Goal: Task Accomplishment & Management: Use online tool/utility

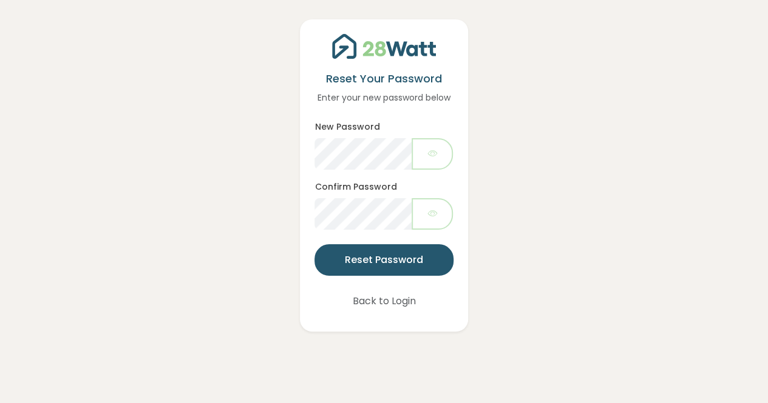
click at [578, 157] on div "Reset Your Password Enter your new password below New Password Confirm Password…" at bounding box center [384, 166] width 748 height 332
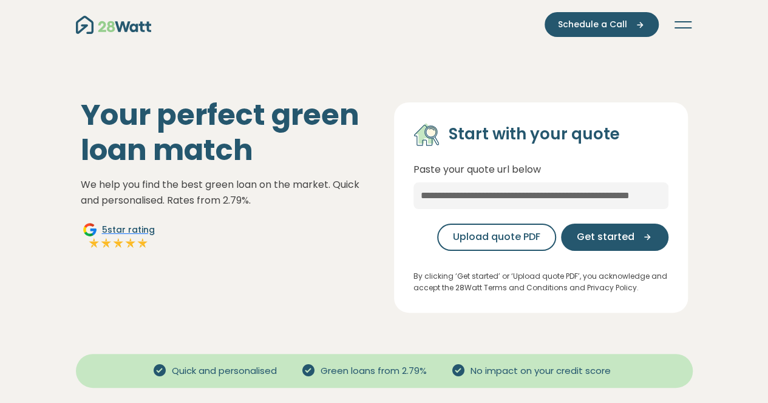
click at [678, 20] on button "Toggle navigation" at bounding box center [682, 25] width 19 height 12
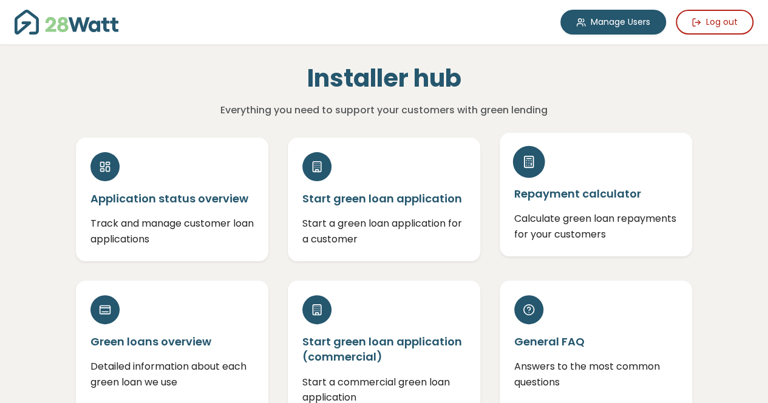
click at [576, 198] on h5 "Repayment calculator" at bounding box center [595, 193] width 163 height 15
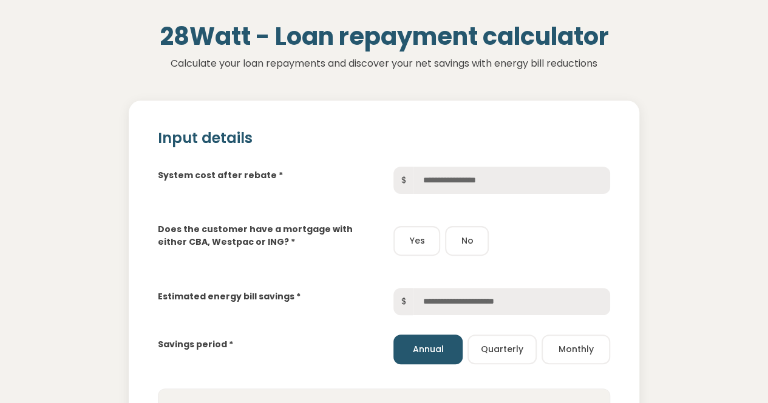
scroll to position [121, 0]
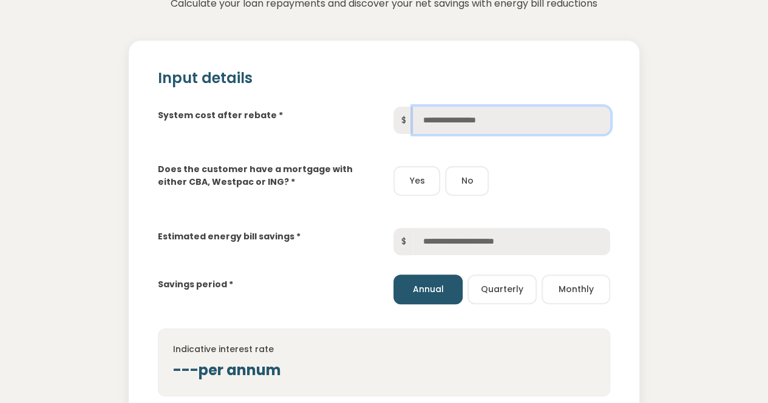
click at [465, 123] on input "text" at bounding box center [511, 120] width 197 height 27
type input "******"
click at [471, 181] on button "No" at bounding box center [467, 181] width 44 height 30
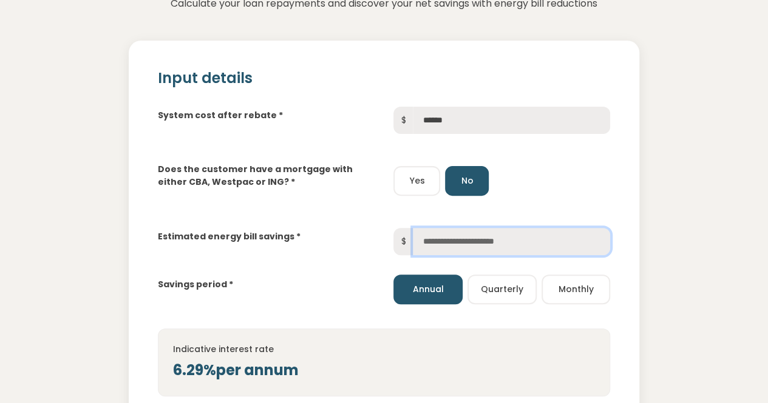
click at [436, 237] on input "text" at bounding box center [511, 241] width 197 height 27
click at [578, 286] on button "Monthly" at bounding box center [575, 290] width 69 height 30
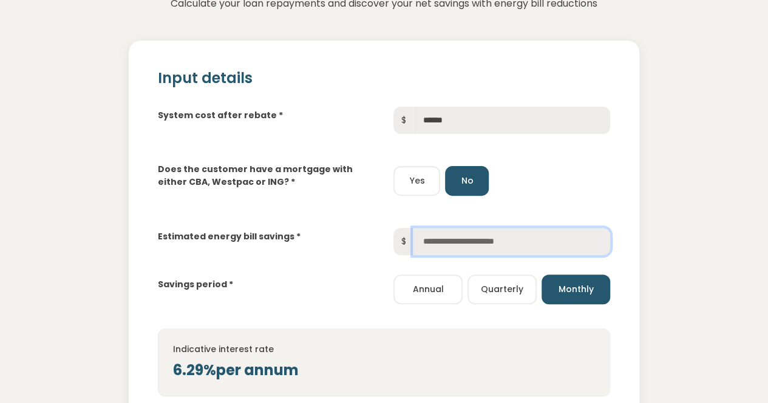
drag, startPoint x: 433, startPoint y: 240, endPoint x: 439, endPoint y: 238, distance: 6.8
click at [433, 240] on input "text" at bounding box center [511, 241] width 197 height 27
type input "***"
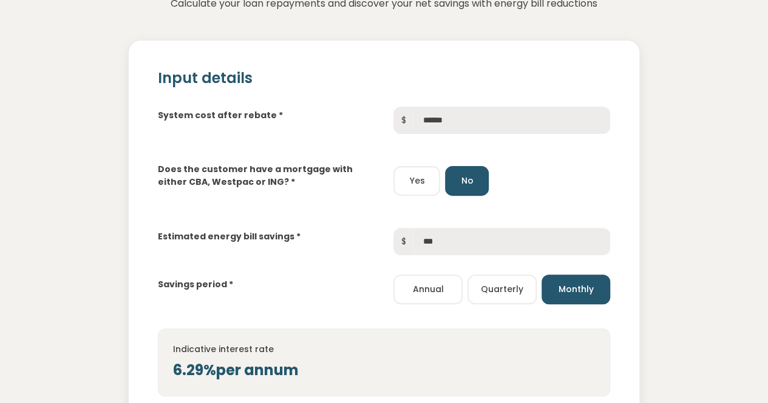
click at [307, 280] on div "Savings period *" at bounding box center [266, 284] width 236 height 15
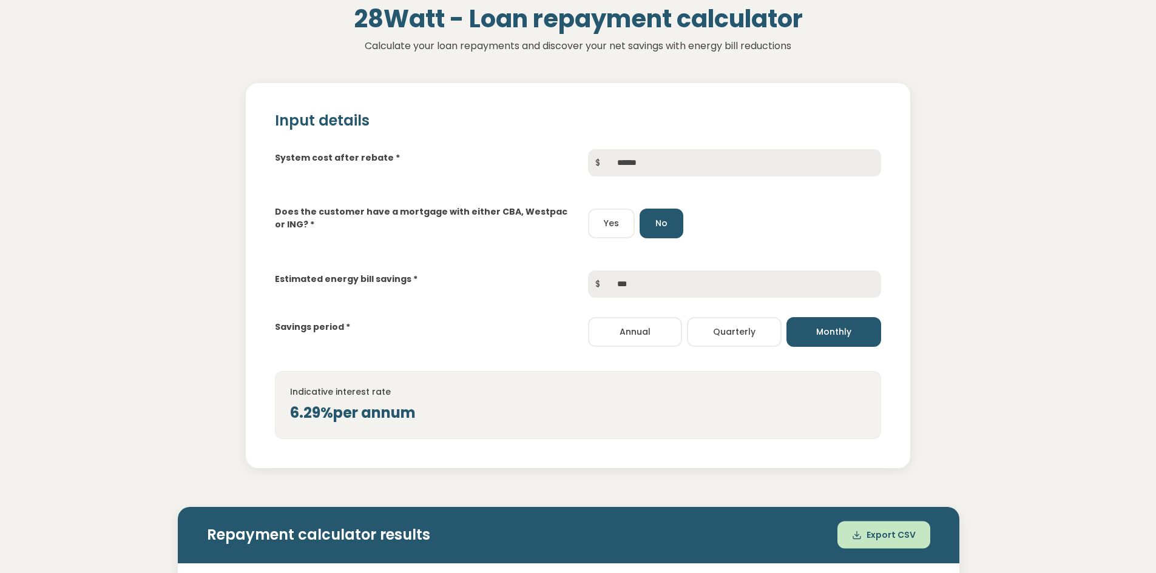
scroll to position [0, 0]
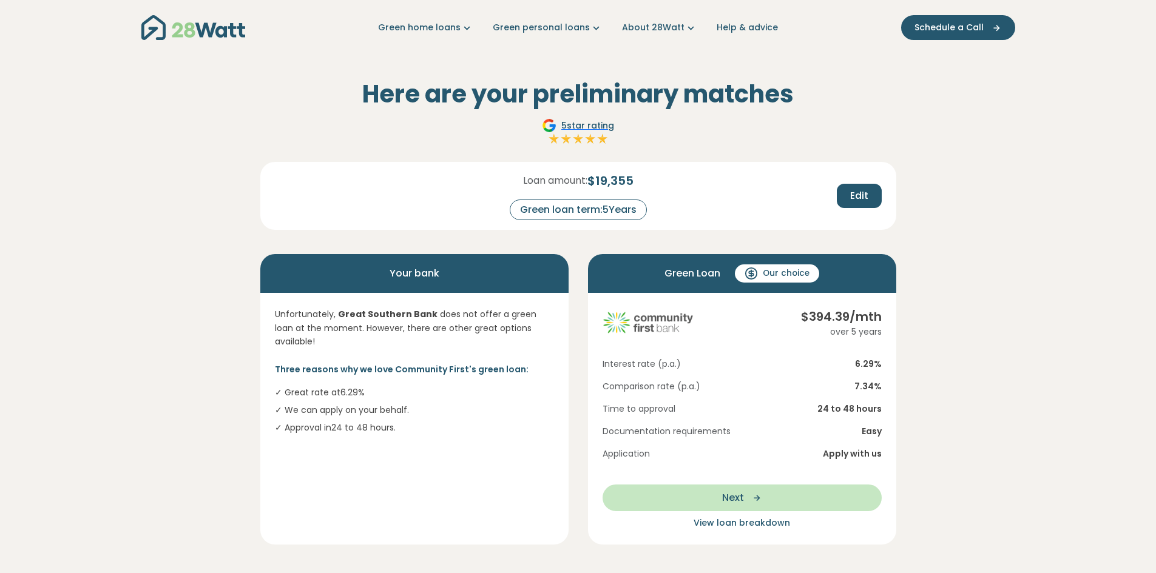
scroll to position [61, 0]
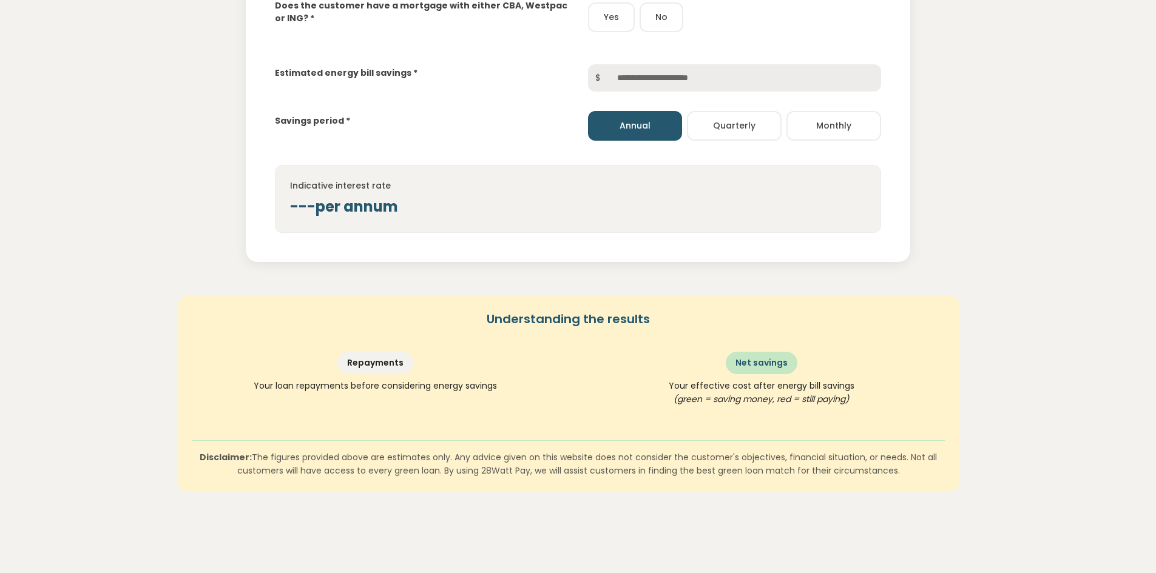
scroll to position [42, 0]
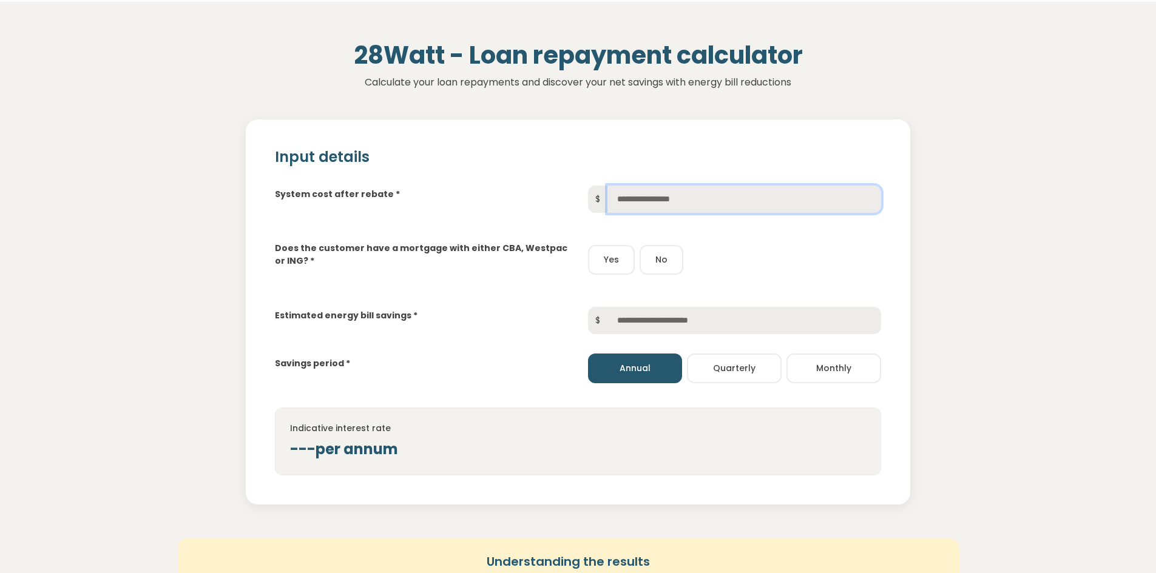
click at [627, 194] on input "text" at bounding box center [744, 199] width 274 height 27
type input "******"
click at [657, 258] on button "No" at bounding box center [661, 260] width 44 height 30
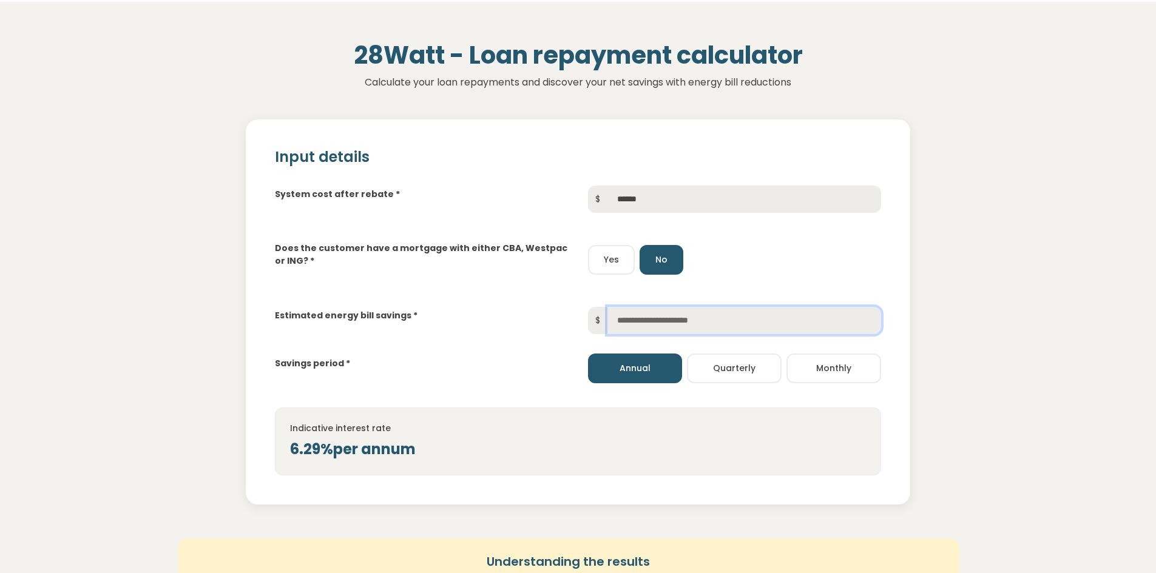
click at [624, 316] on input "text" at bounding box center [744, 320] width 274 height 27
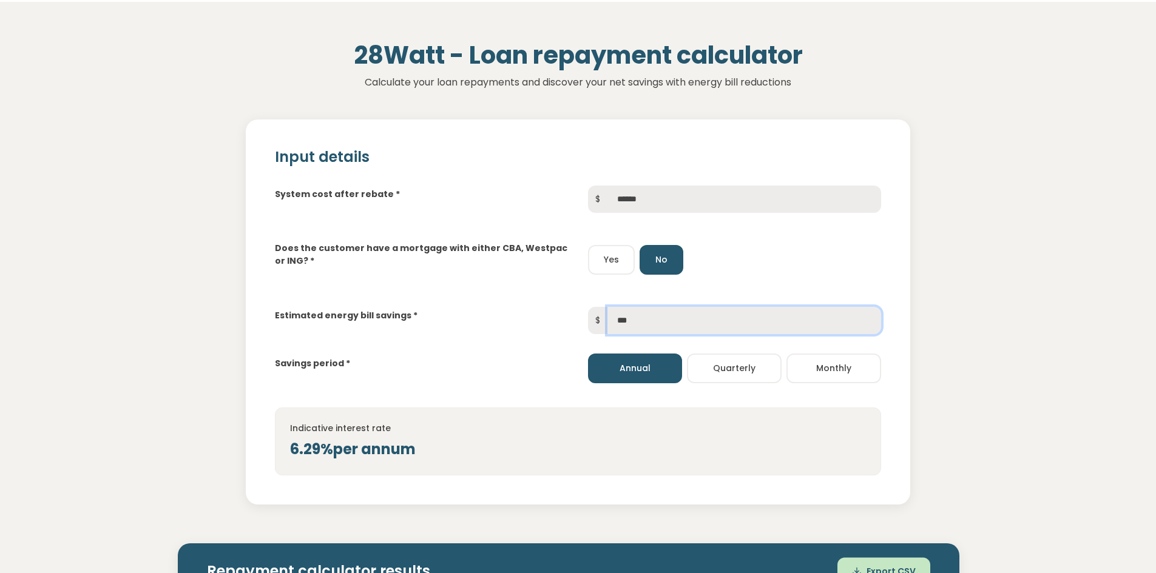
type input "***"
click at [834, 370] on button "Monthly" at bounding box center [833, 369] width 95 height 30
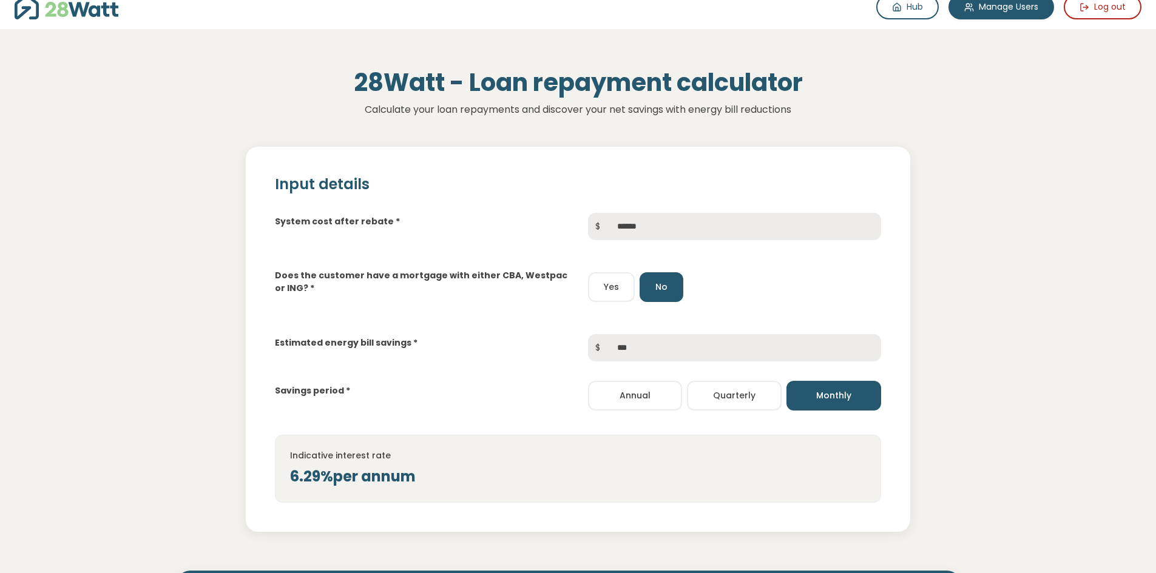
scroll to position [0, 0]
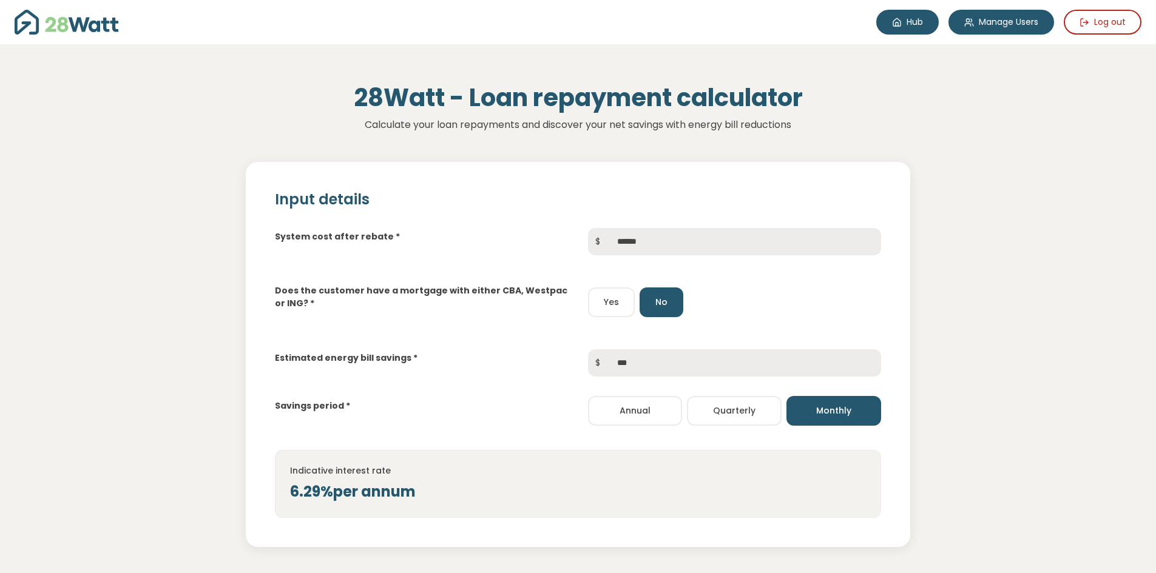
click at [911, 24] on link "Hub" at bounding box center [907, 22] width 62 height 25
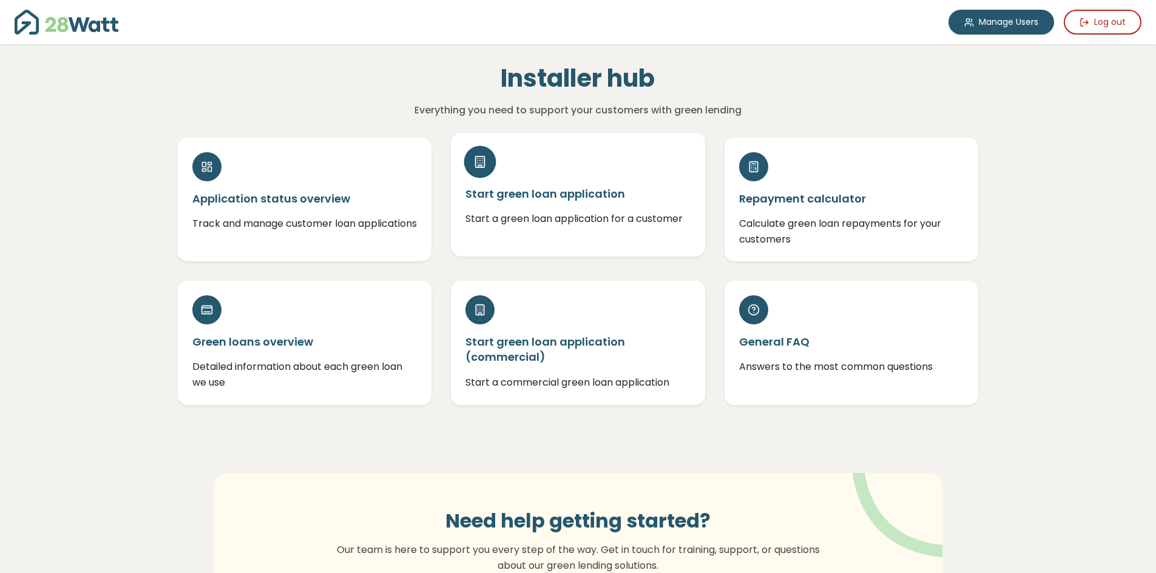
click at [582, 198] on h5 "Start green loan application" at bounding box center [577, 193] width 225 height 15
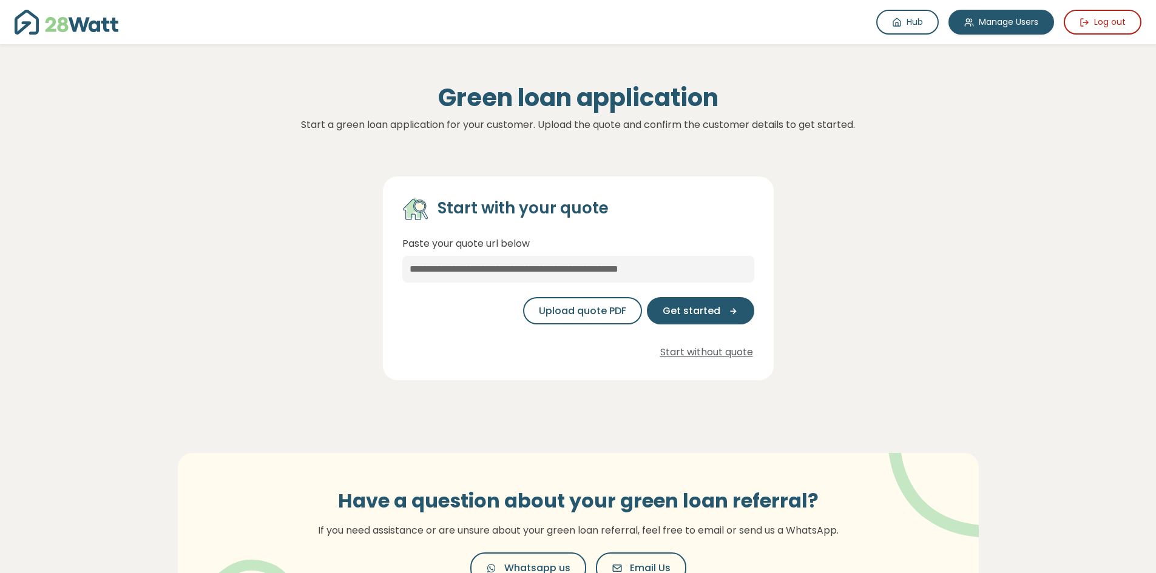
click at [249, 231] on div "Start with your quote Paste your quote url below Upload quote PDF Get started S…" at bounding box center [578, 269] width 820 height 224
